Goal: Information Seeking & Learning: Learn about a topic

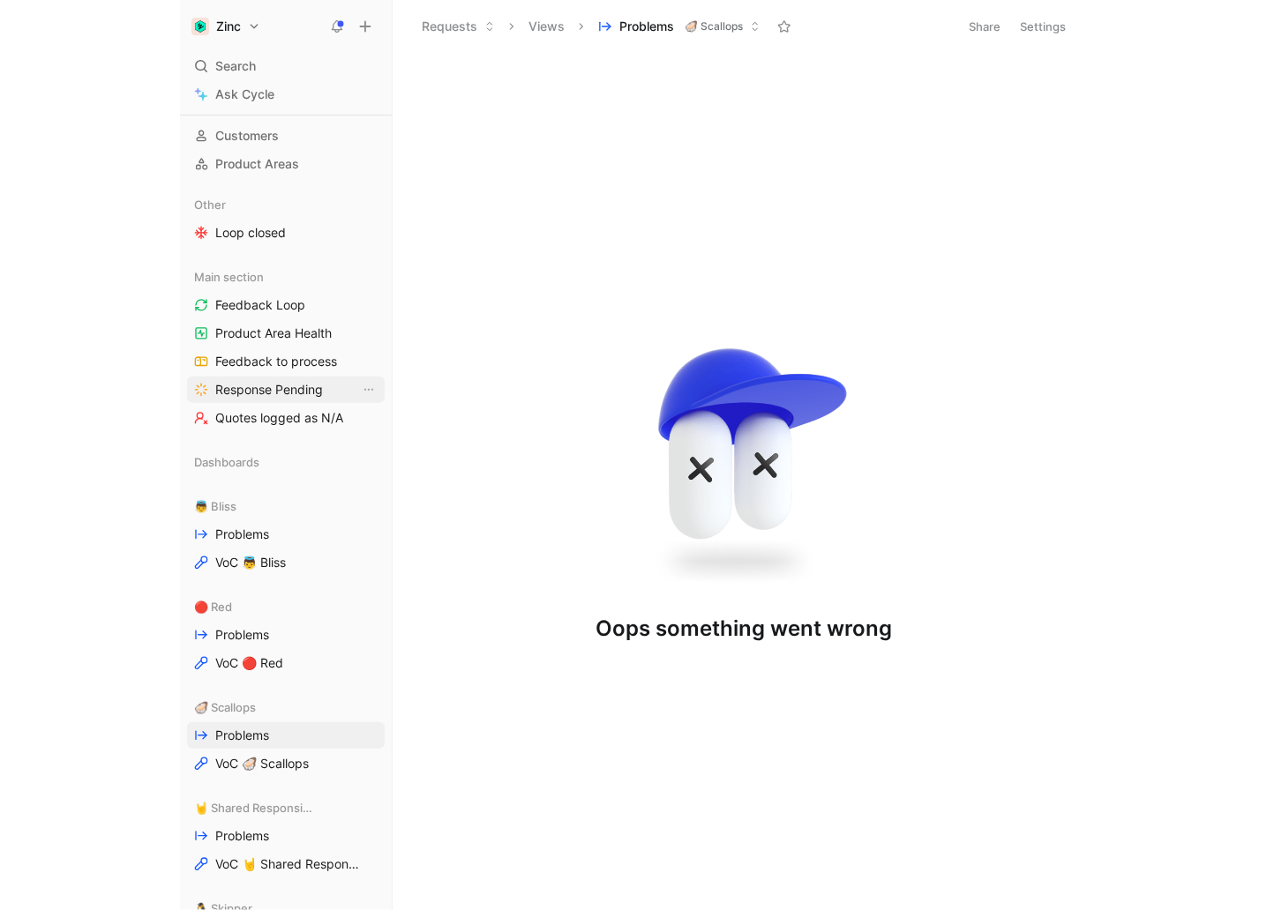
scroll to position [36, 0]
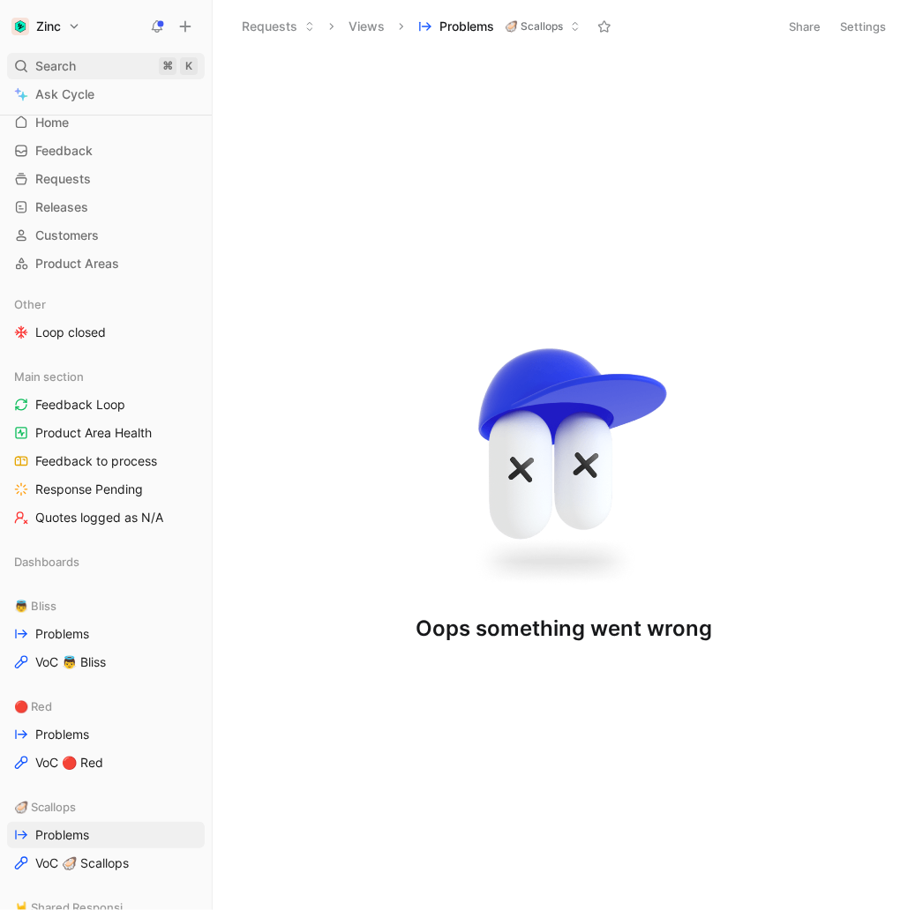
click at [60, 58] on span "Search" at bounding box center [55, 66] width 41 height 21
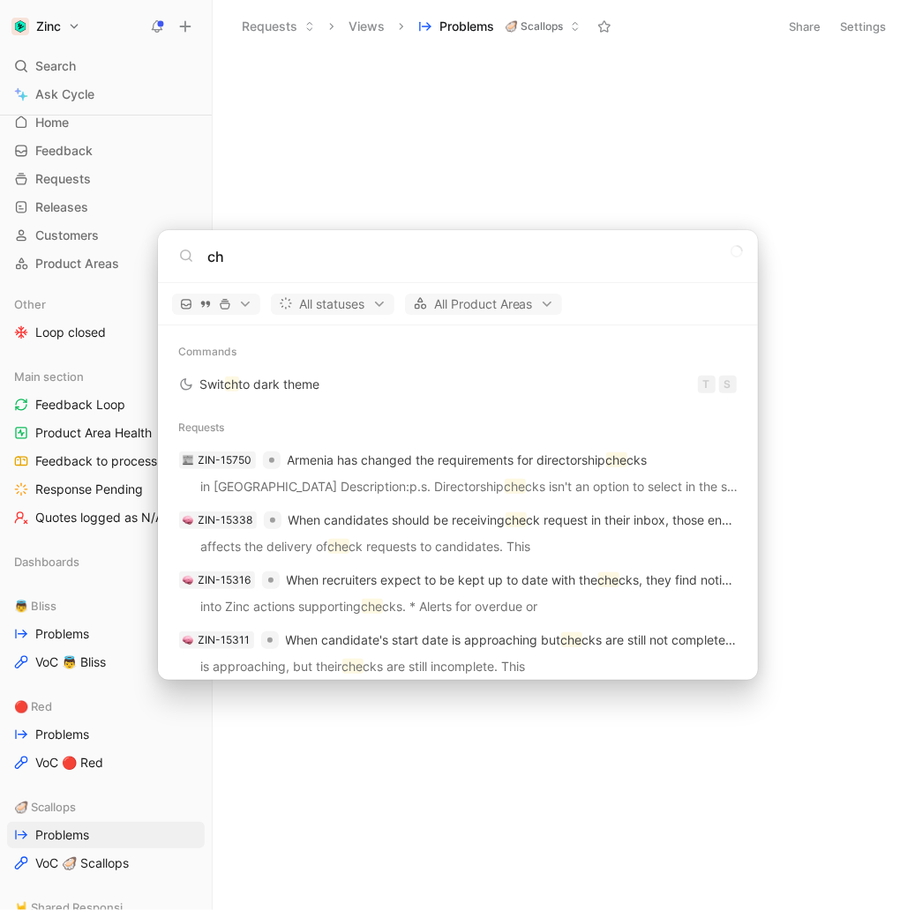
type input "c"
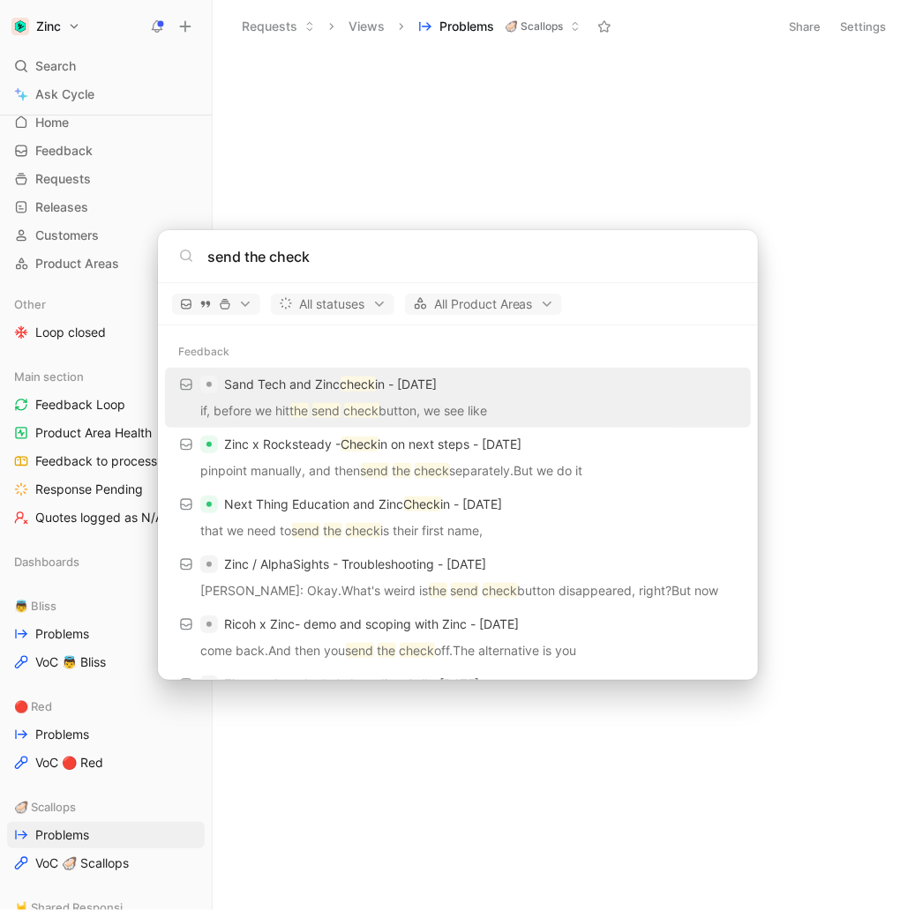
type input "send the check"
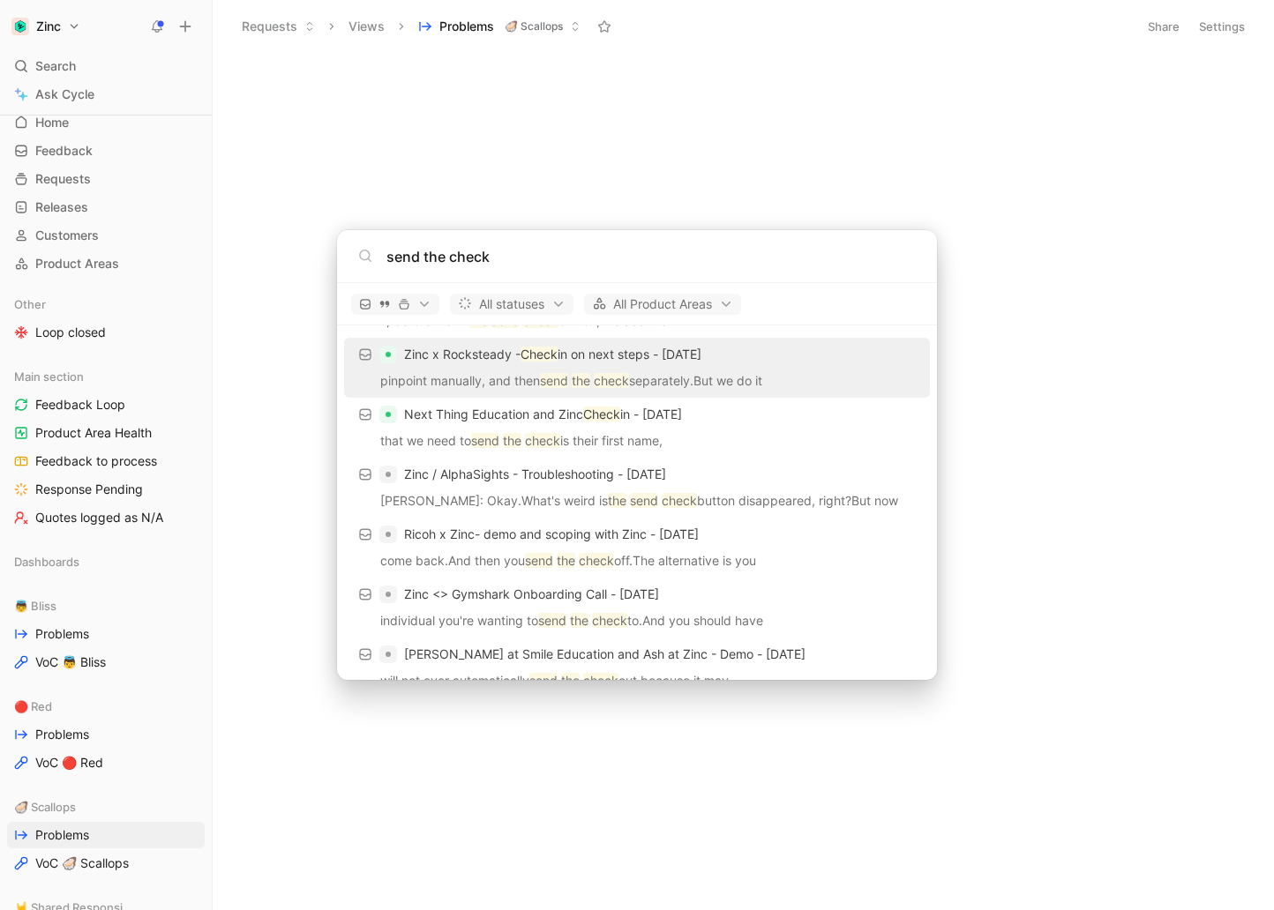
scroll to position [0, 0]
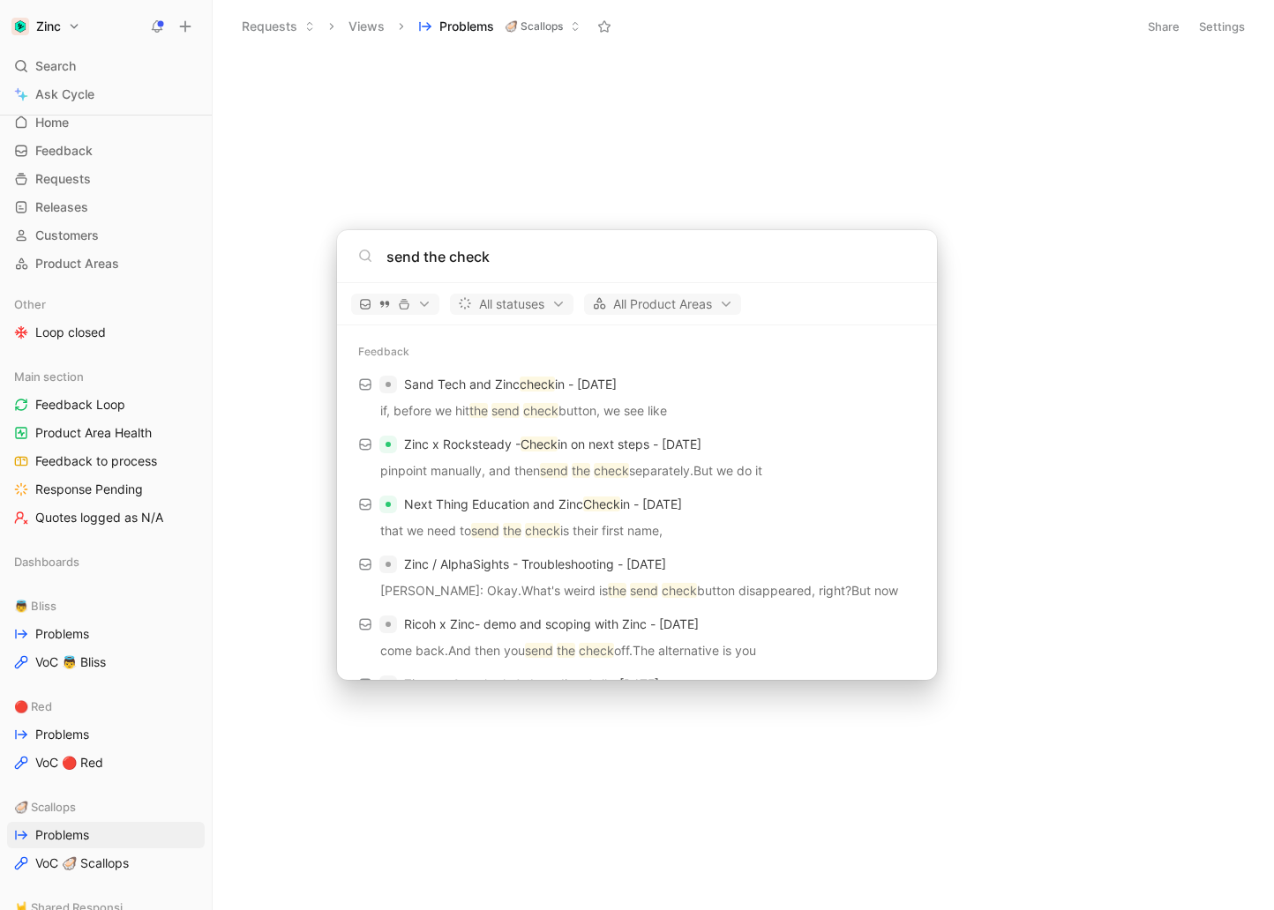
drag, startPoint x: 507, startPoint y: 253, endPoint x: 329, endPoint y: 245, distance: 178.4
click at [330, 245] on html "Zinc Search ⌘ K Ask Cycle Workspace Home G then H Feedback G then F Requests G …" at bounding box center [637, 455] width 1274 height 910
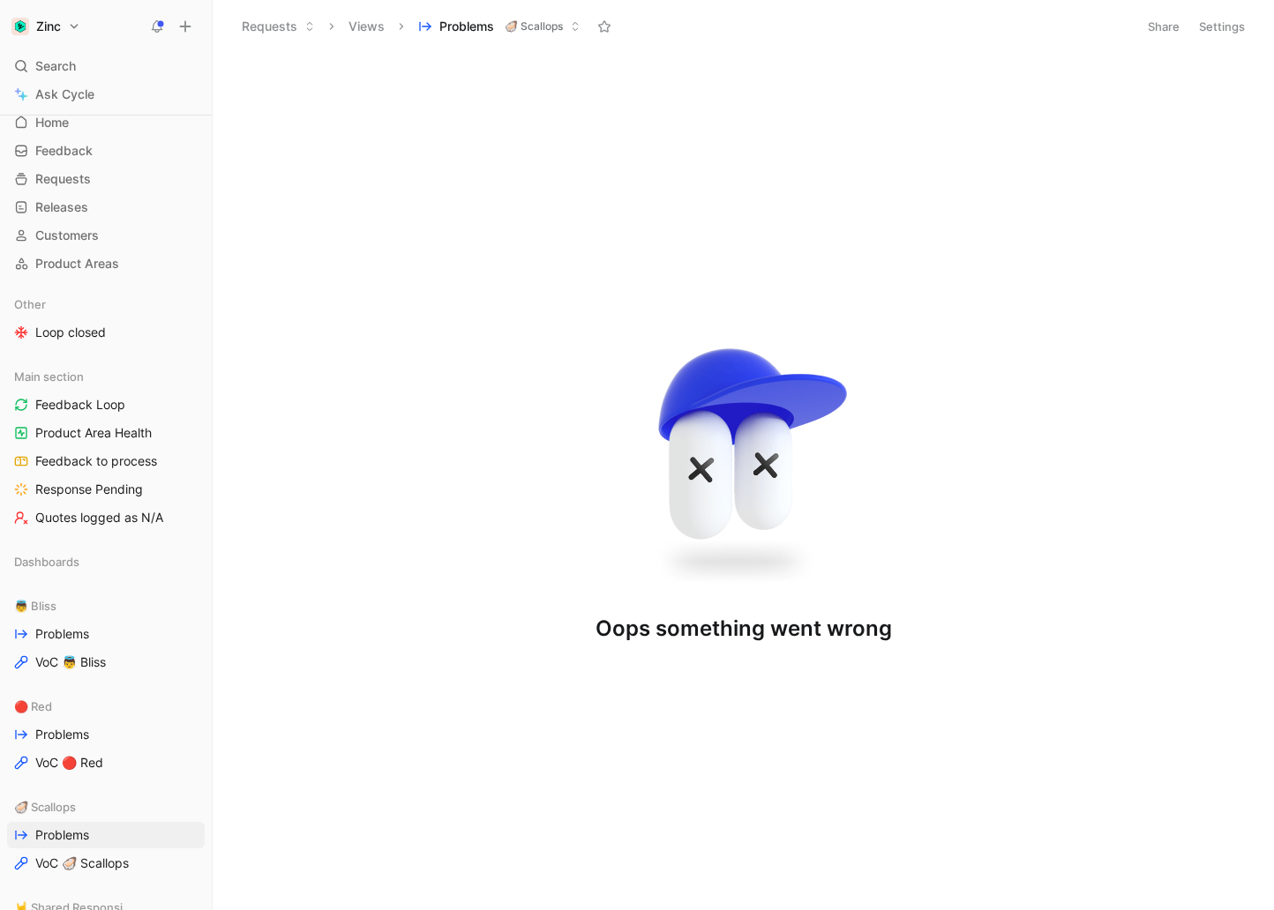
click at [227, 621] on html "Zinc Search ⌘ K Ask Cycle Workspace Home G then H Feedback G then F Requests G …" at bounding box center [637, 455] width 1274 height 910
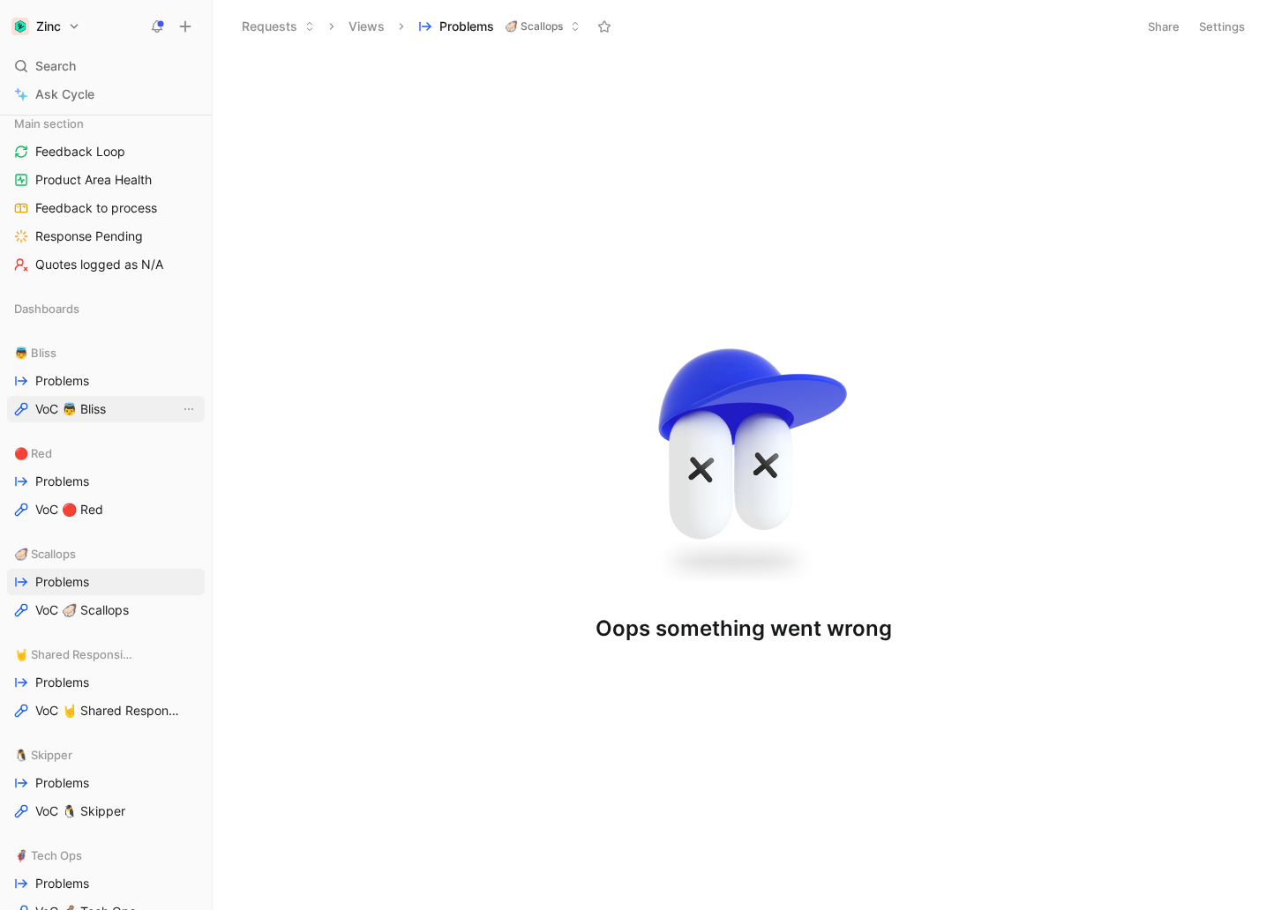
scroll to position [395, 0]
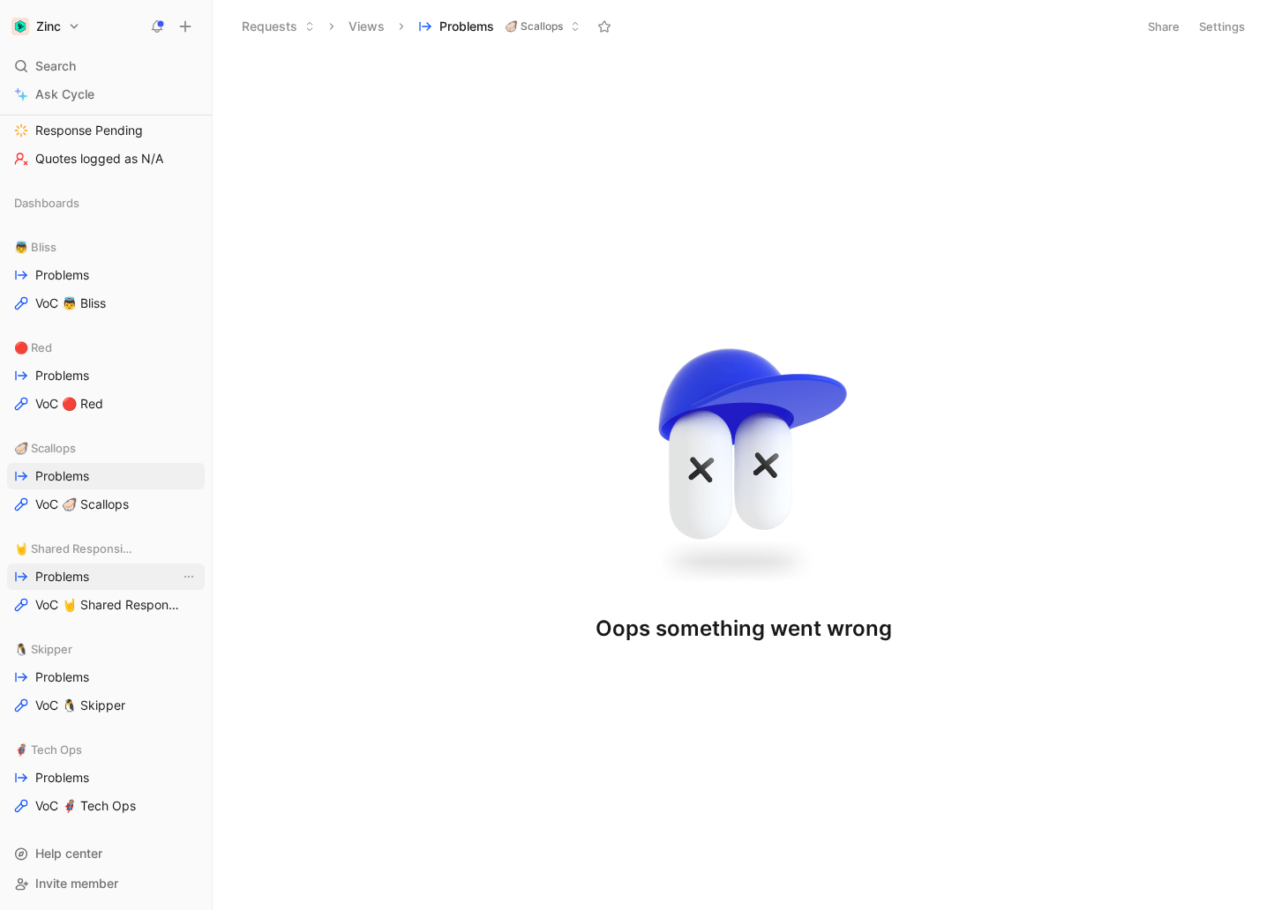
click at [74, 582] on span "Problems" at bounding box center [62, 577] width 54 height 18
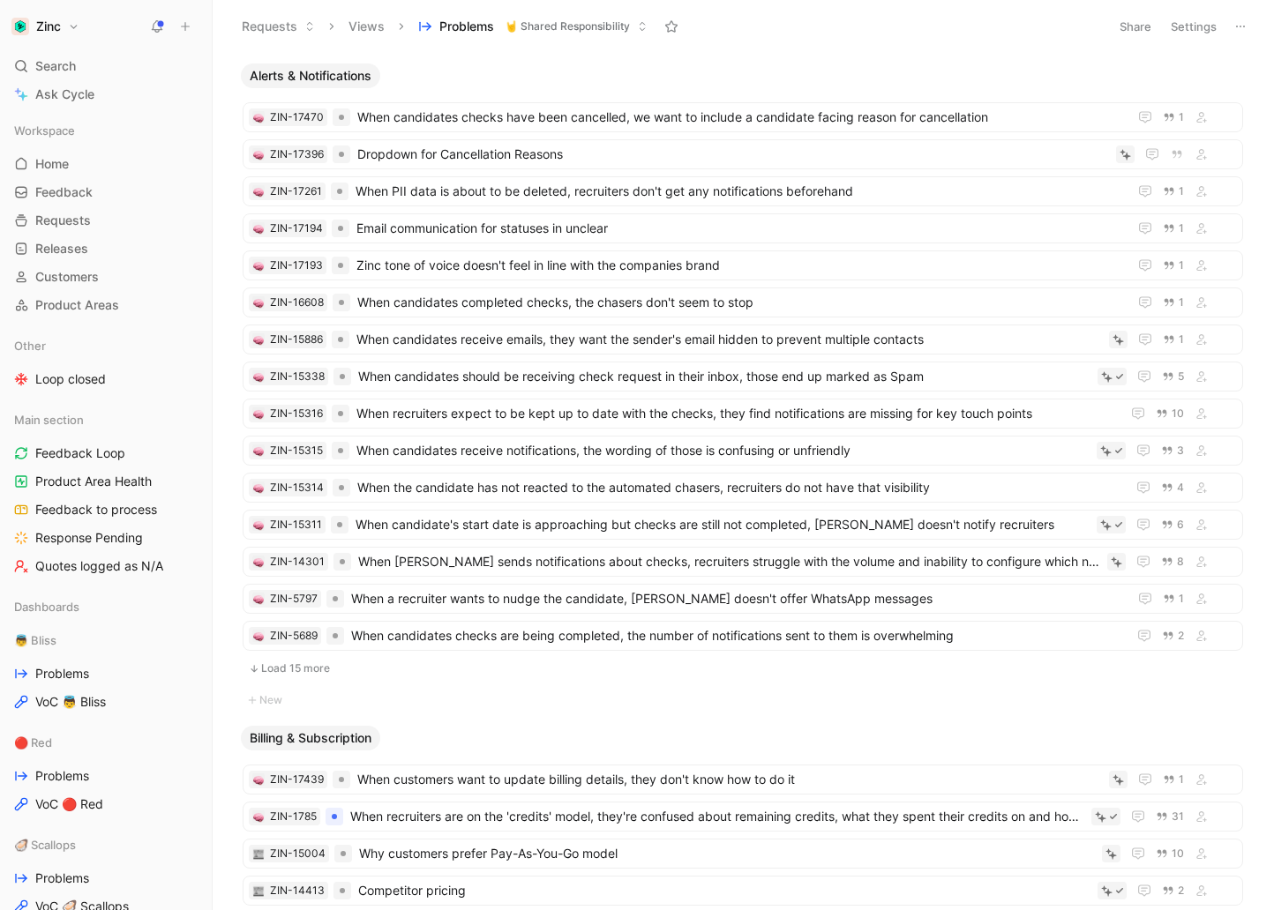
click at [287, 659] on button "Load 15 more" at bounding box center [743, 668] width 1000 height 21
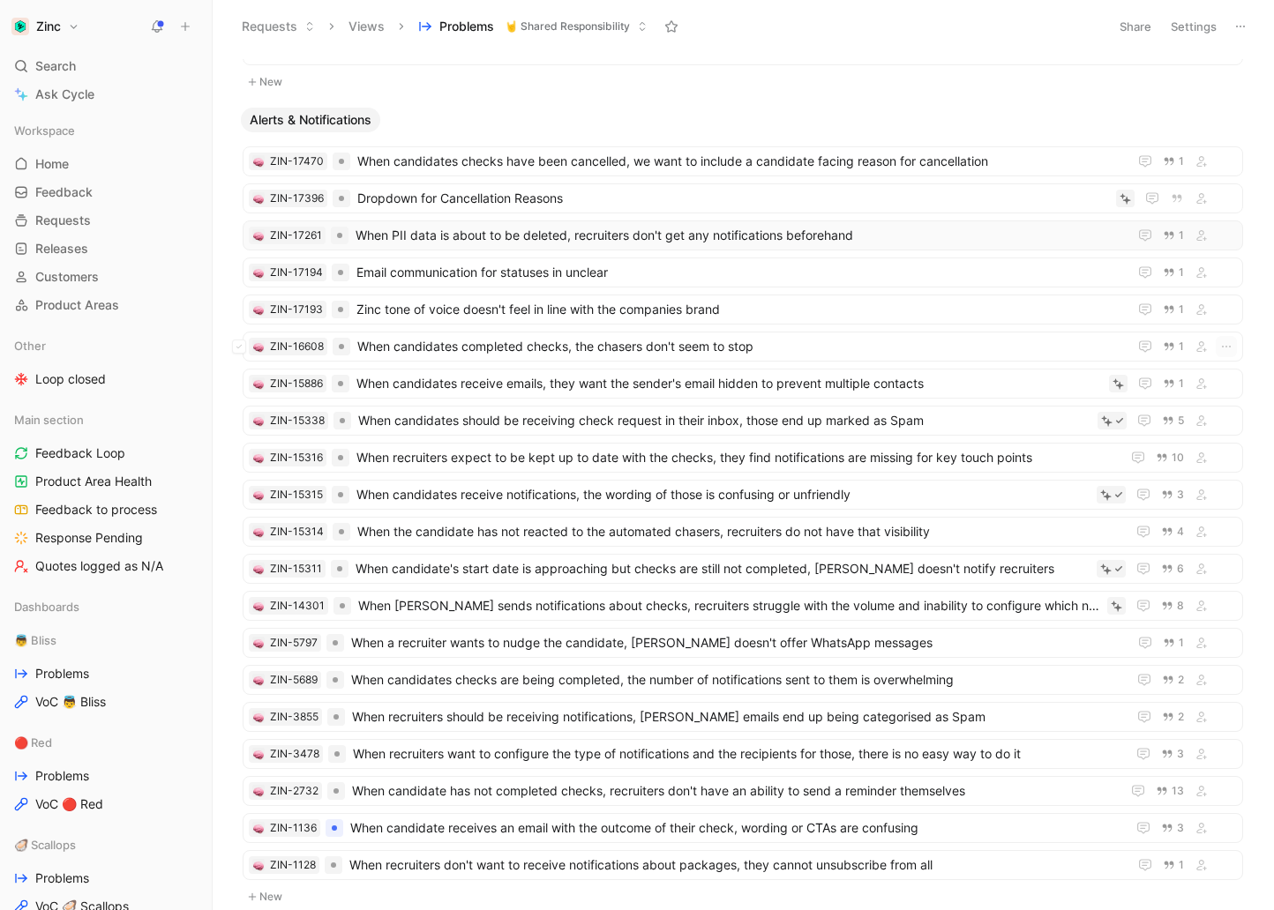
scroll to position [259, 0]
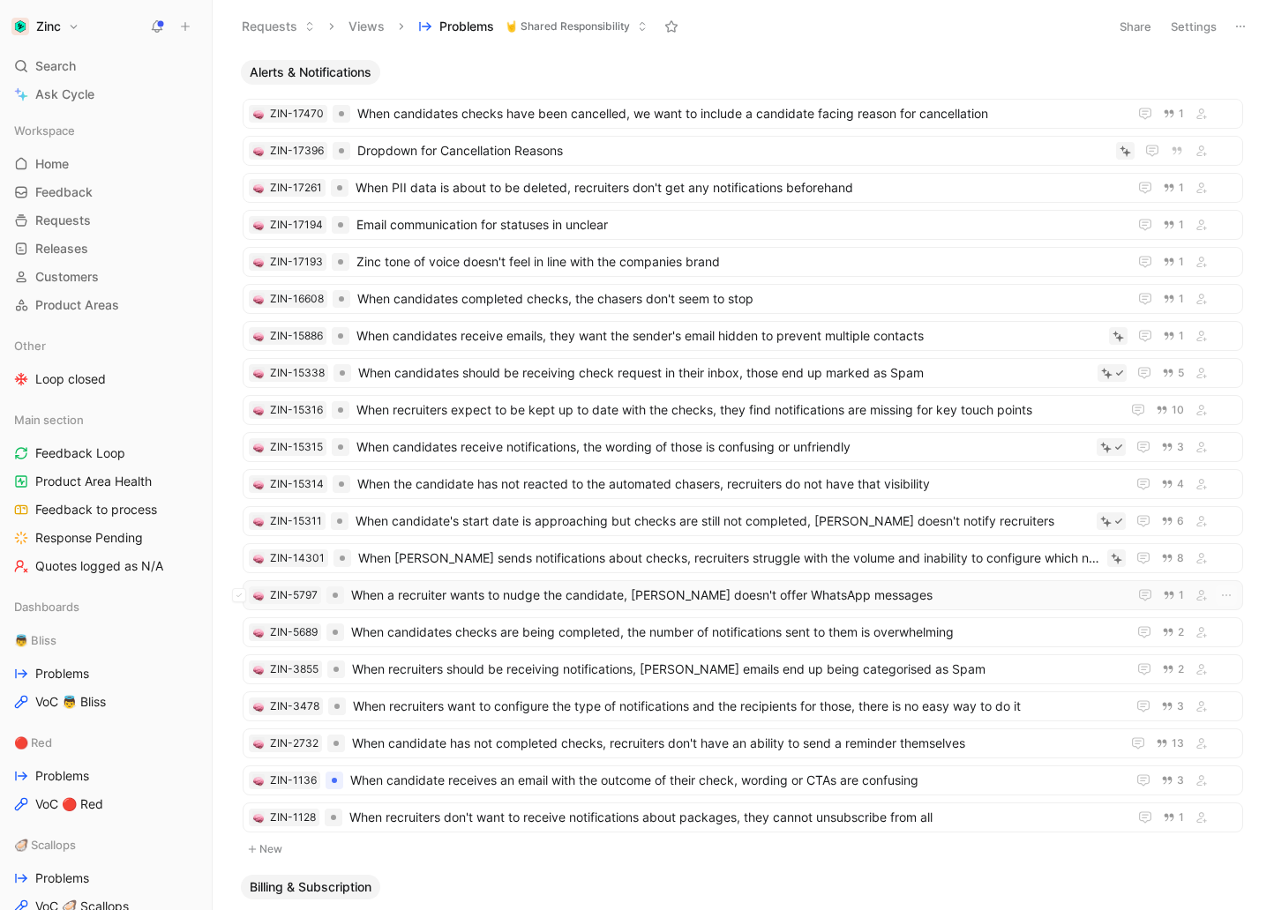
click at [497, 585] on span "When a recruiter wants to nudge the candidate, [PERSON_NAME] doesn't offer What…" at bounding box center [735, 595] width 769 height 21
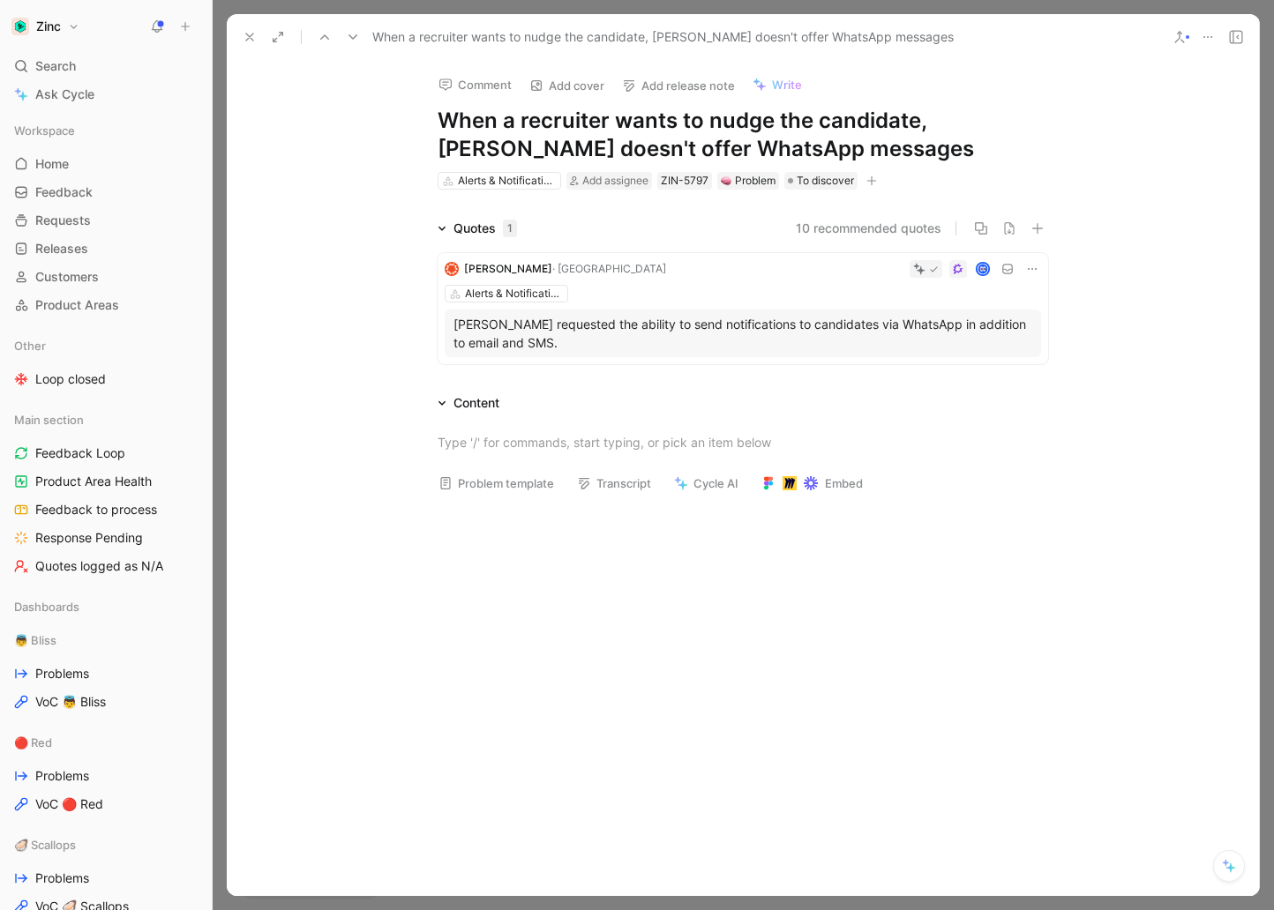
click at [239, 34] on button at bounding box center [249, 37] width 25 height 25
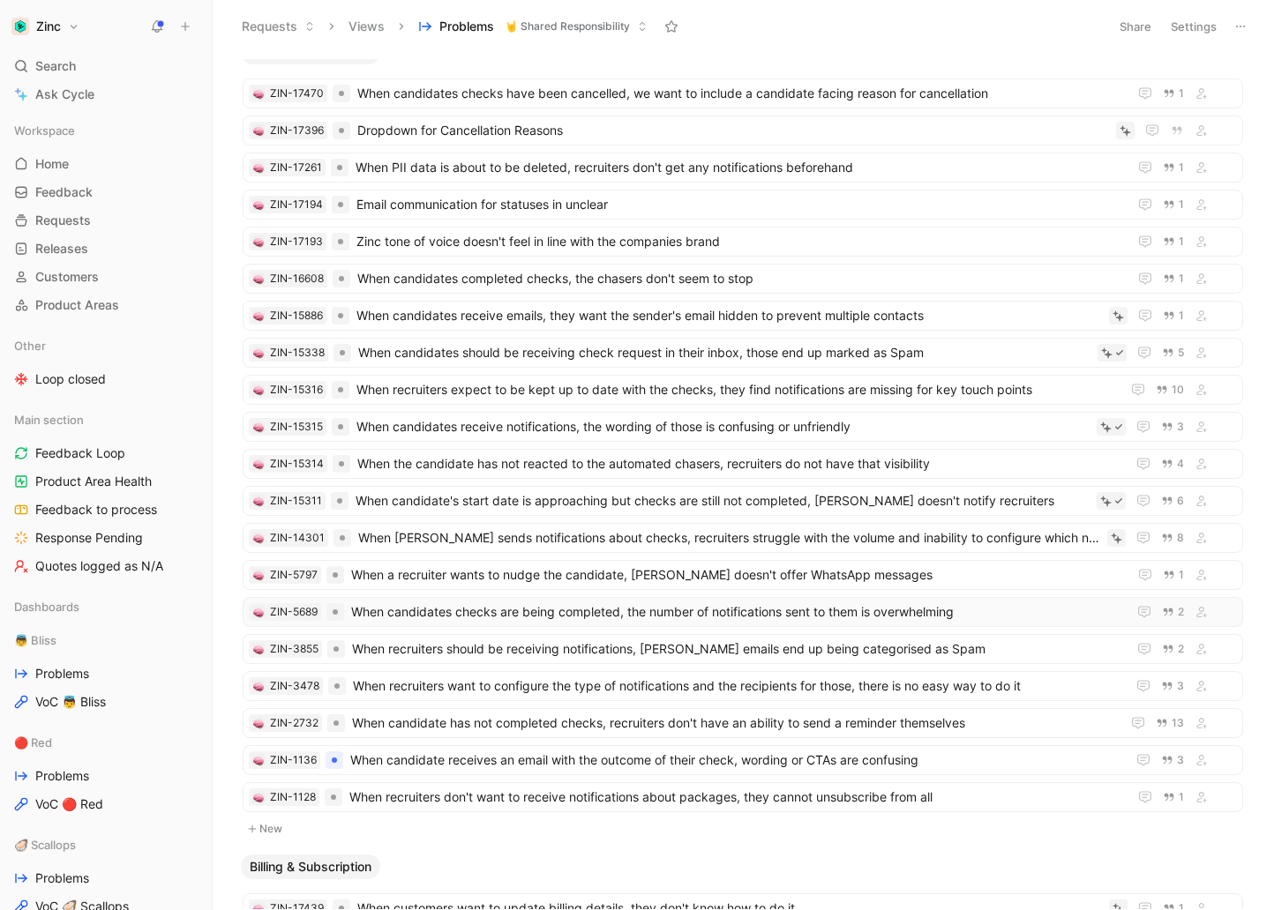
scroll to position [284, 0]
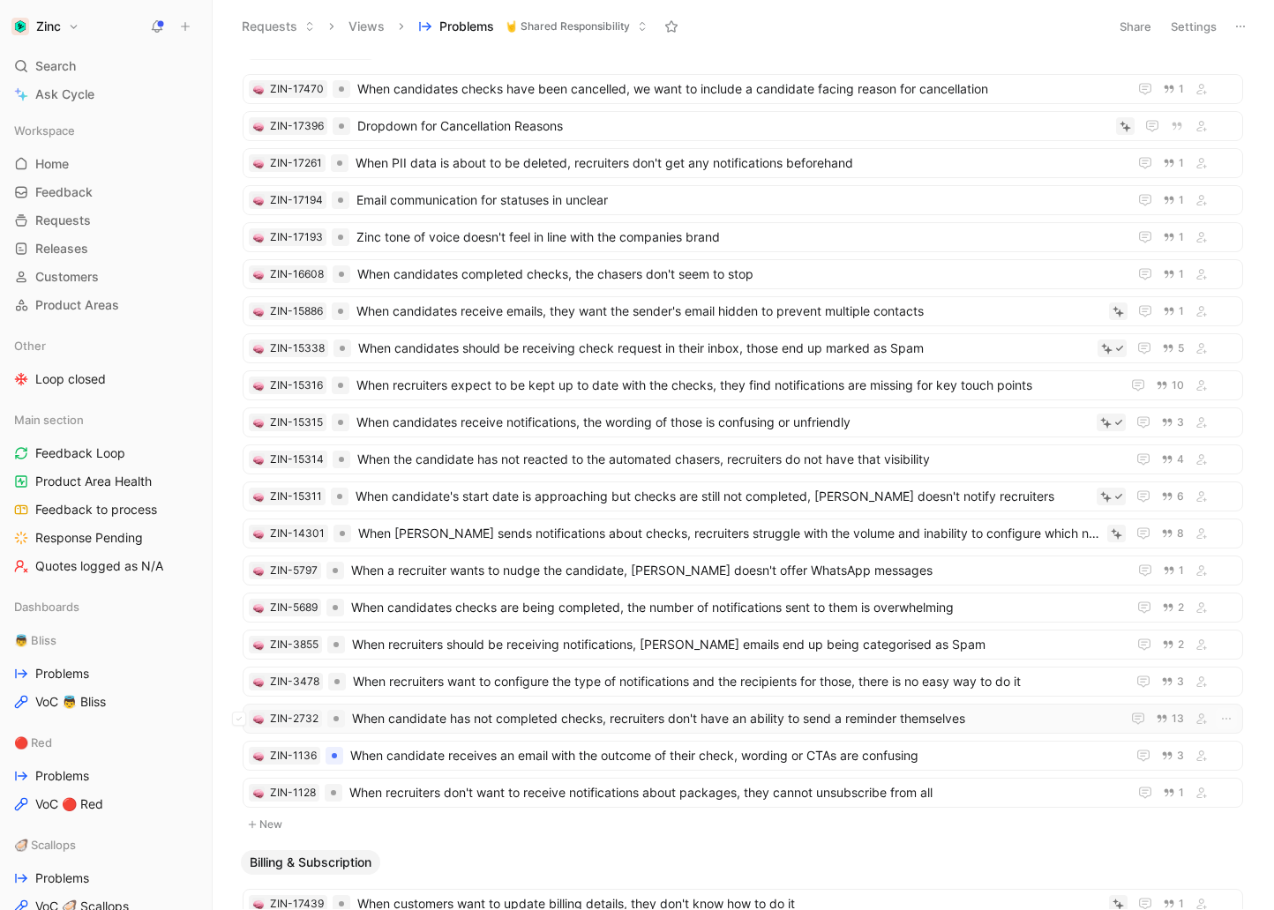
click at [492, 708] on span "When candidate has not completed checks, recruiters don't have an ability to se…" at bounding box center [732, 718] width 761 height 21
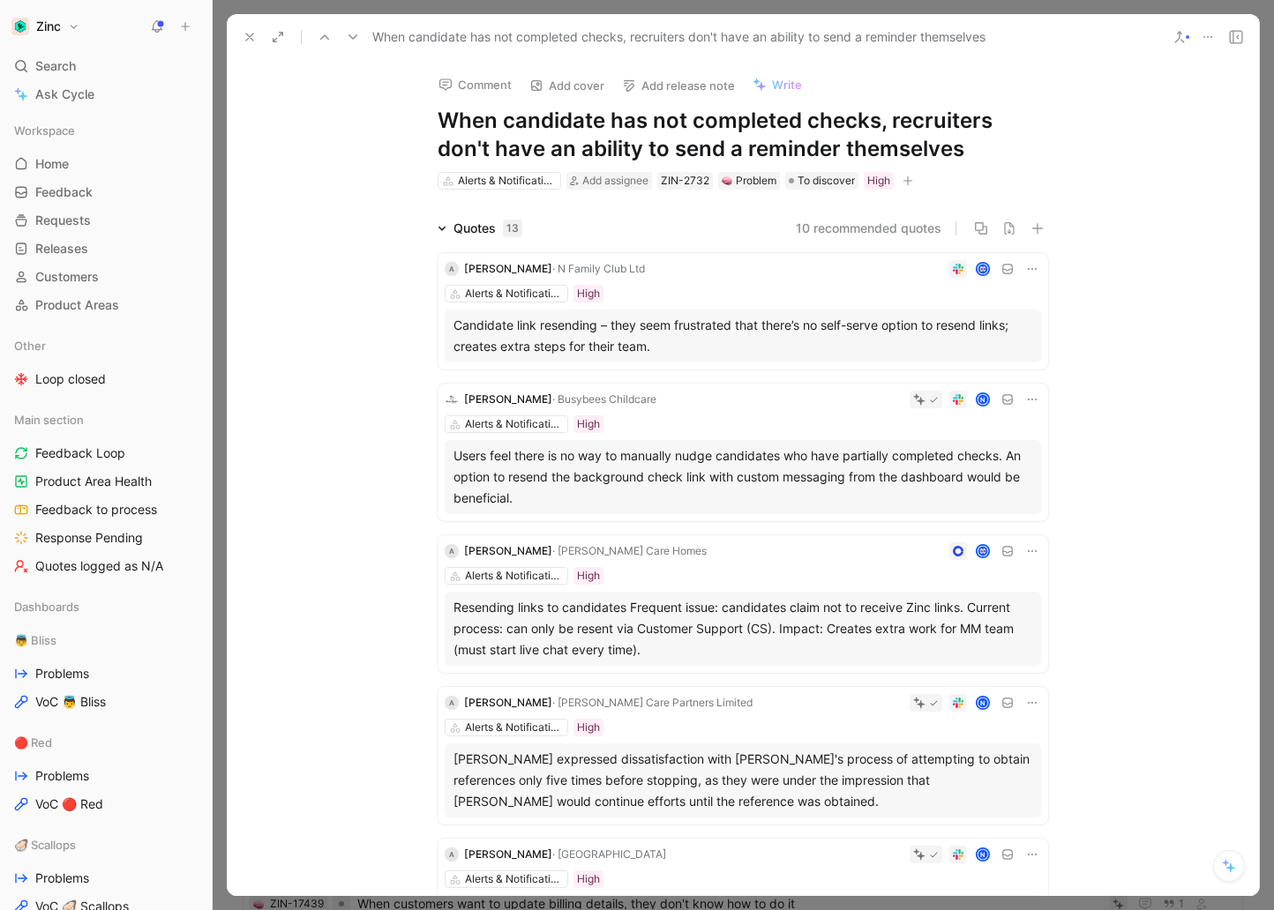
click at [62, 71] on span "Search" at bounding box center [55, 66] width 41 height 21
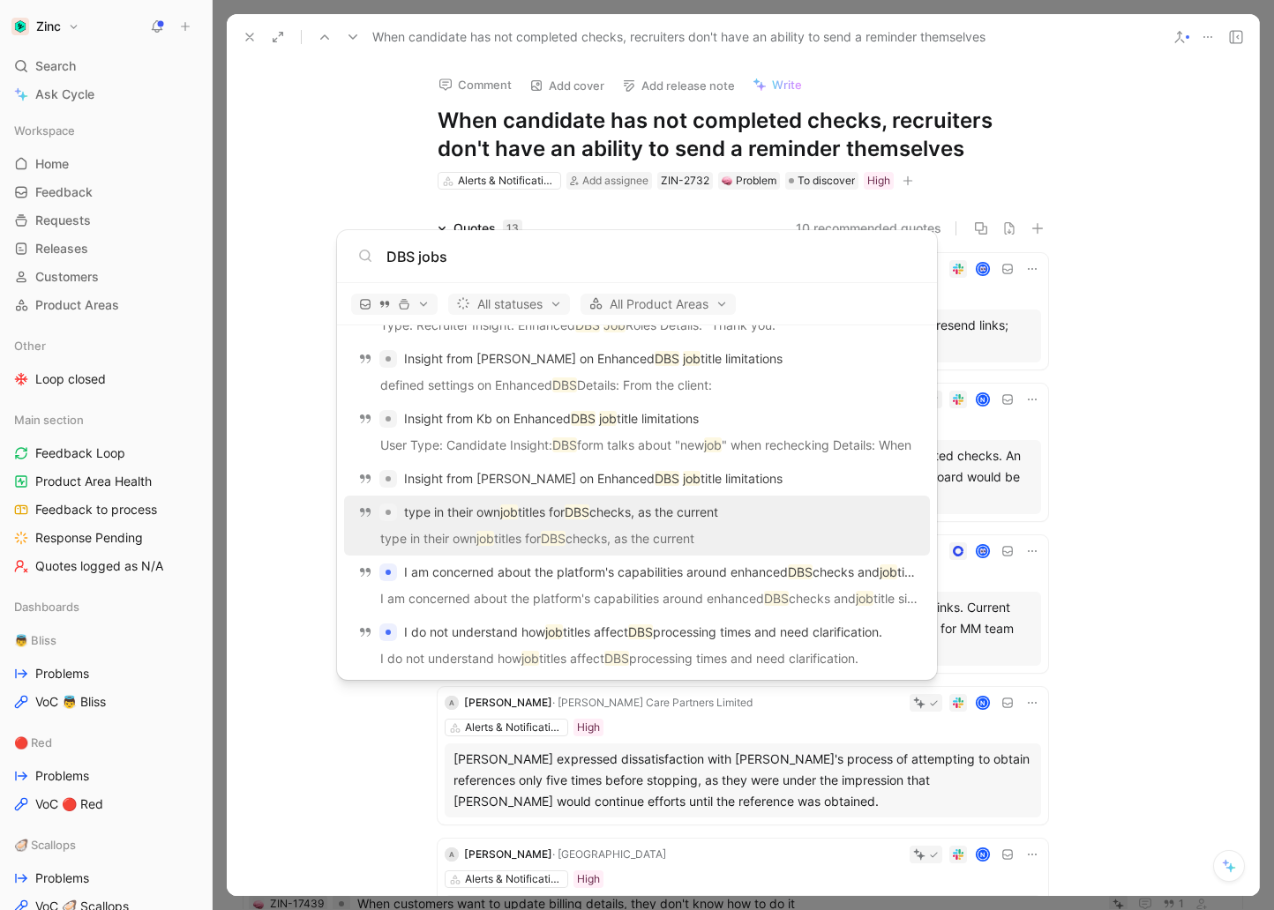
scroll to position [1701, 0]
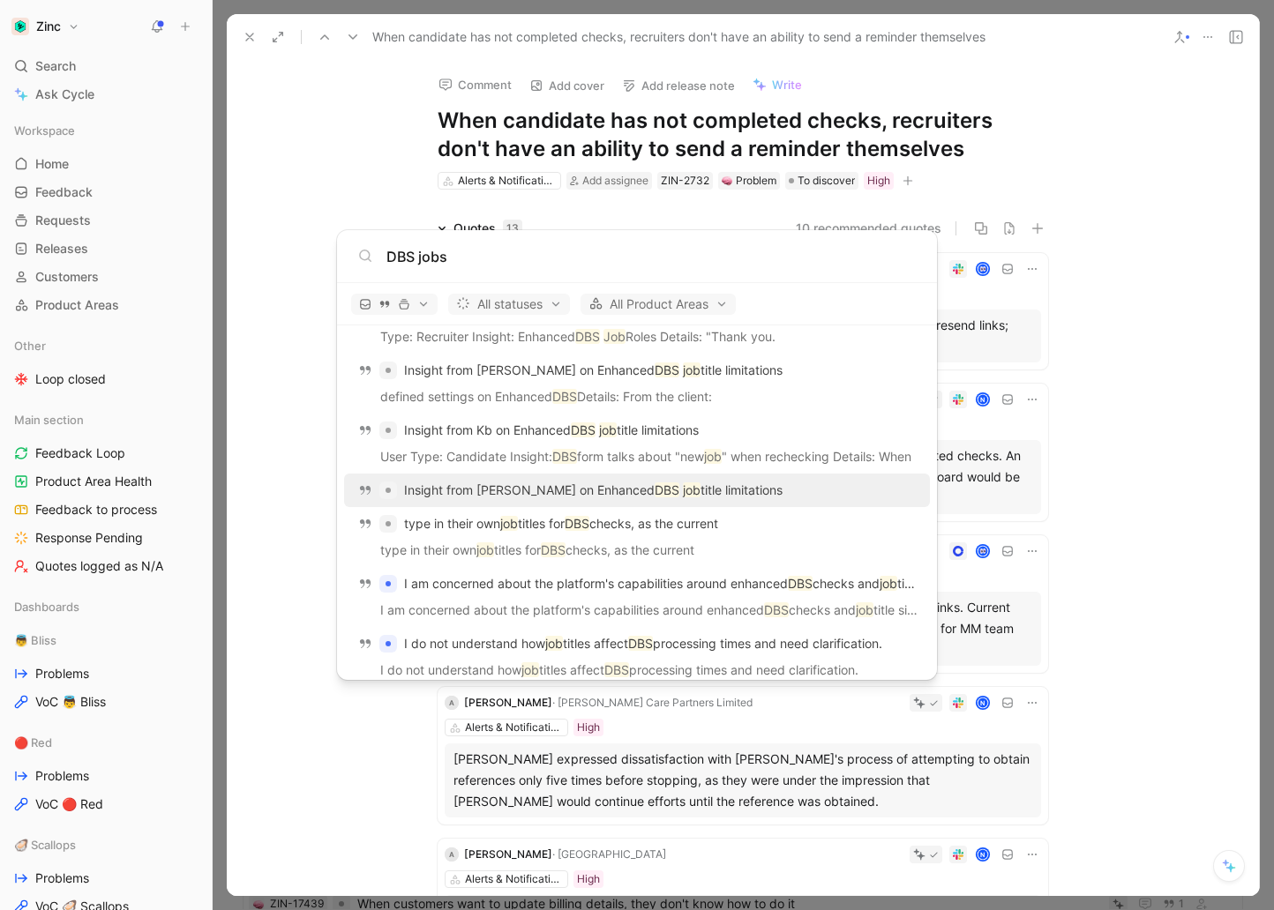
type input "DBS jobs"
click at [503, 488] on p "Insight from [PERSON_NAME] on Enhanced DBS job title limitations" at bounding box center [593, 490] width 378 height 21
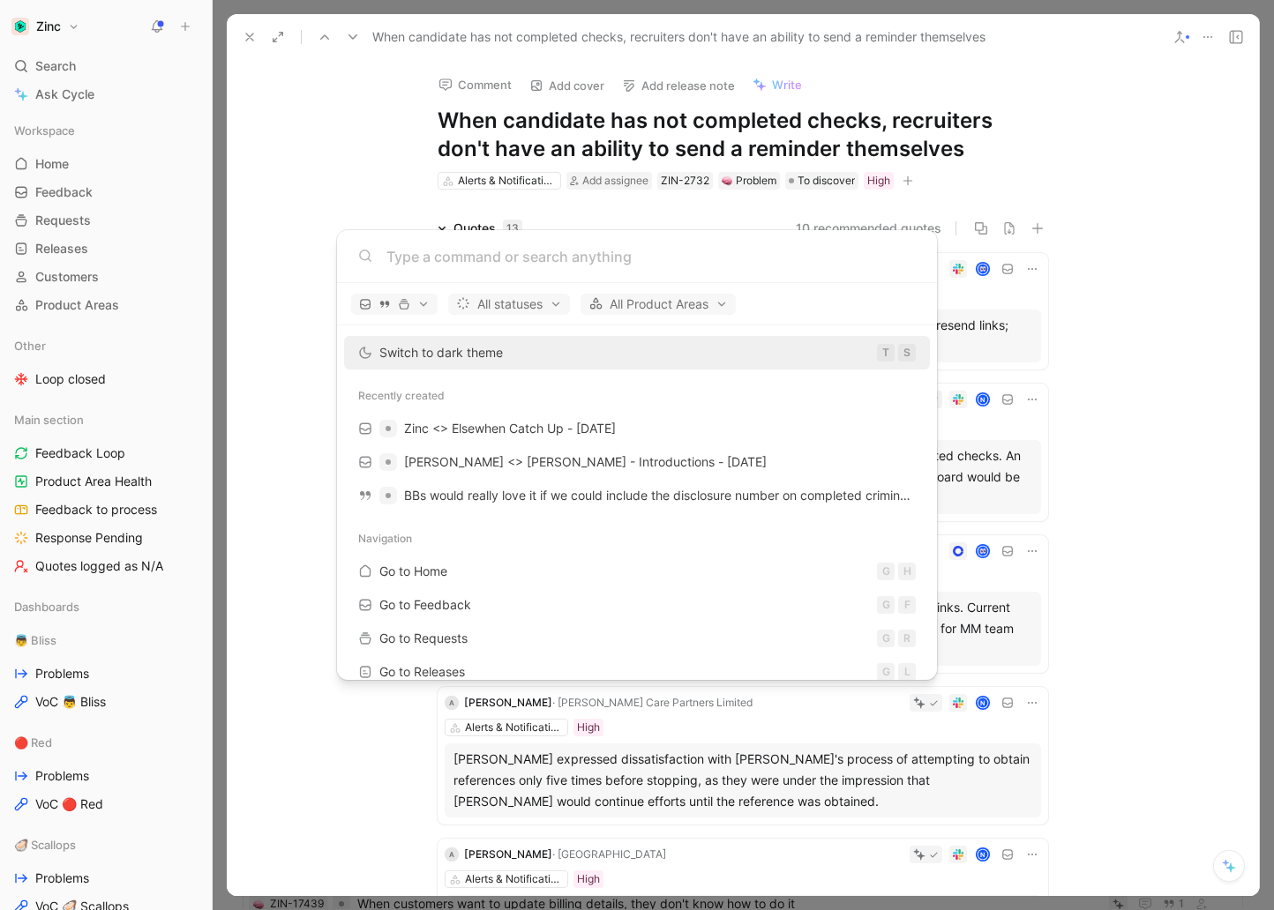
click at [283, 228] on body "Zinc Search ⌘ K Ask Cycle Workspace Home G then H Feedback G then F Requests G …" at bounding box center [637, 455] width 1274 height 910
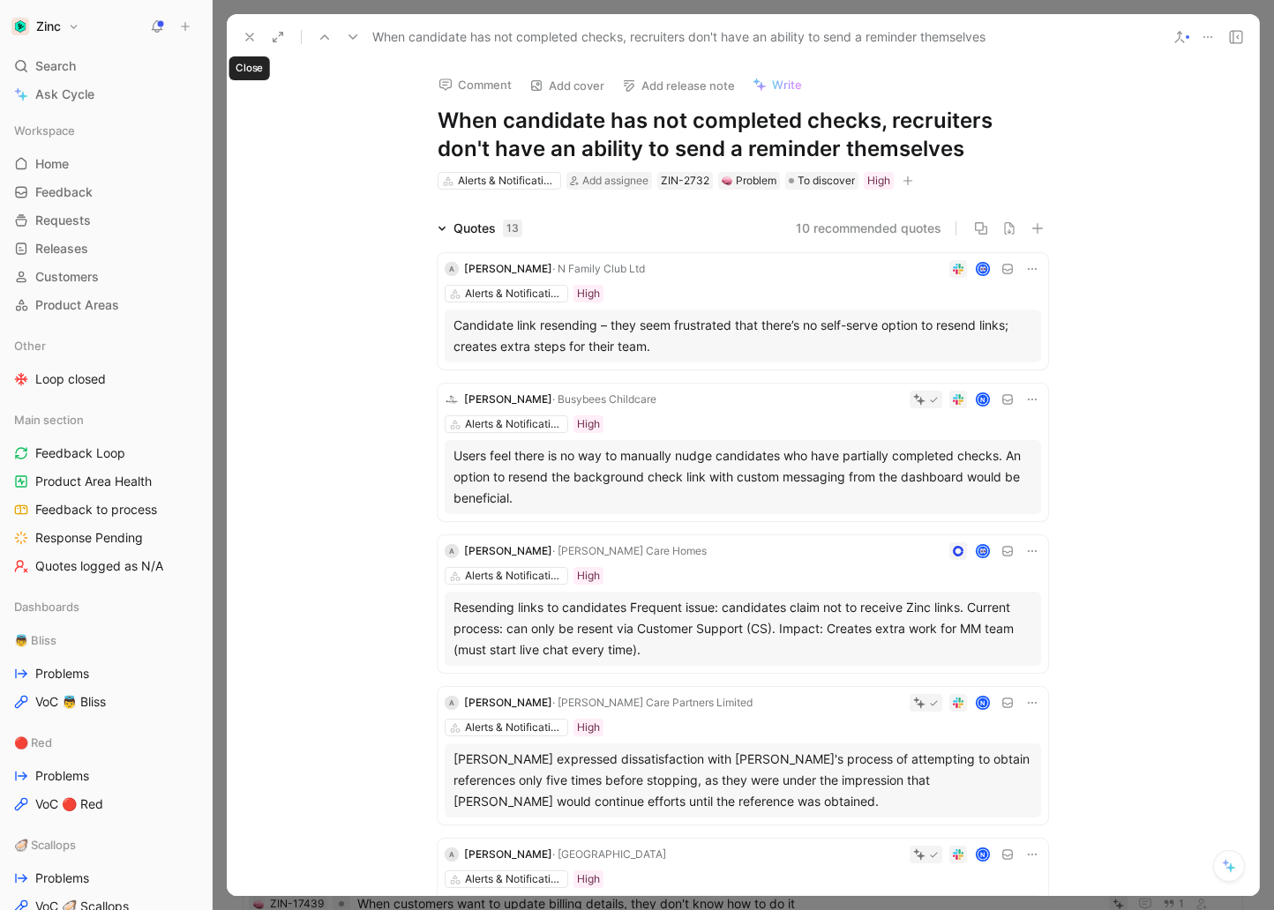
click at [249, 38] on use at bounding box center [249, 37] width 7 height 7
